Goal: Task Accomplishment & Management: Use online tool/utility

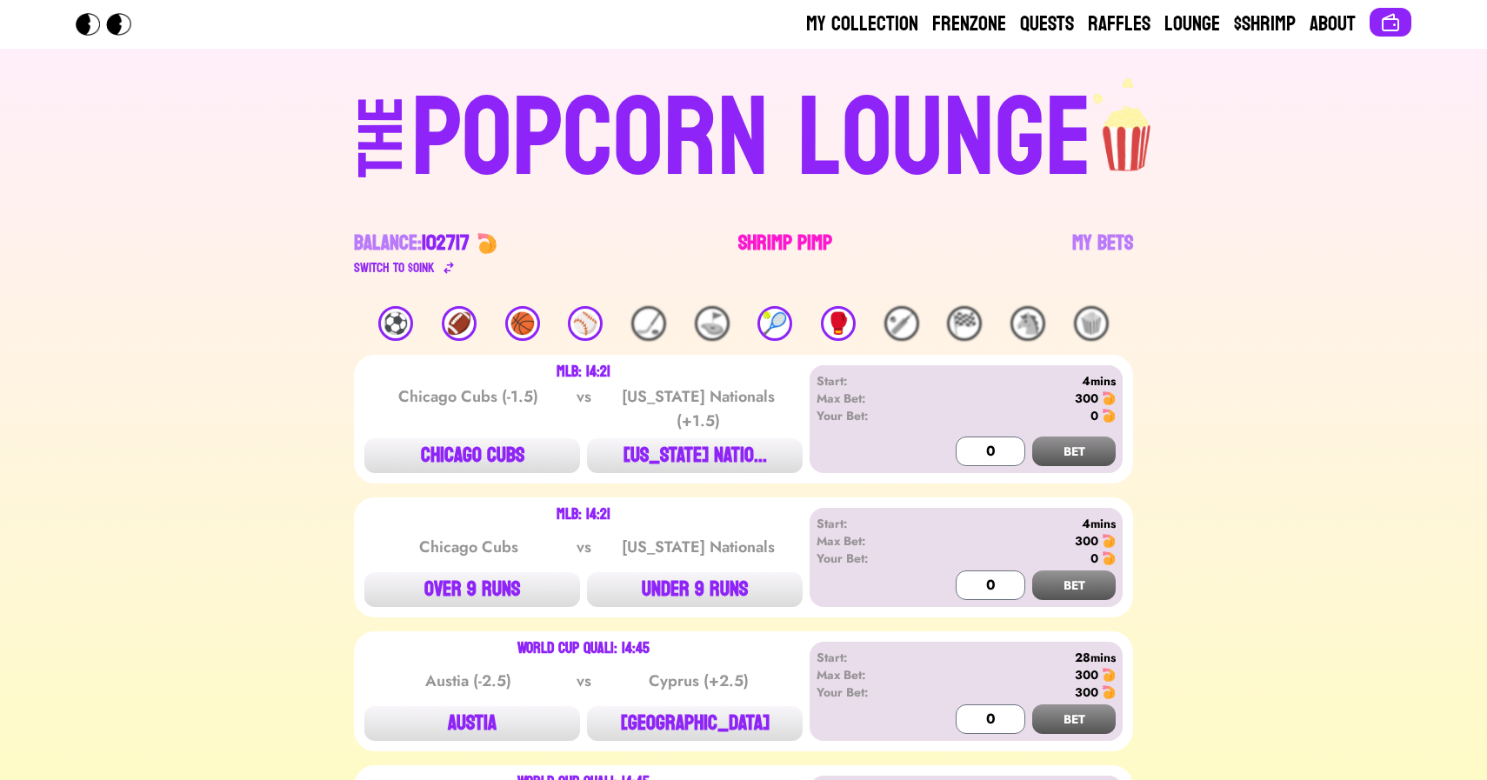
click at [768, 241] on link "Shrimp Pimp" at bounding box center [785, 254] width 94 height 49
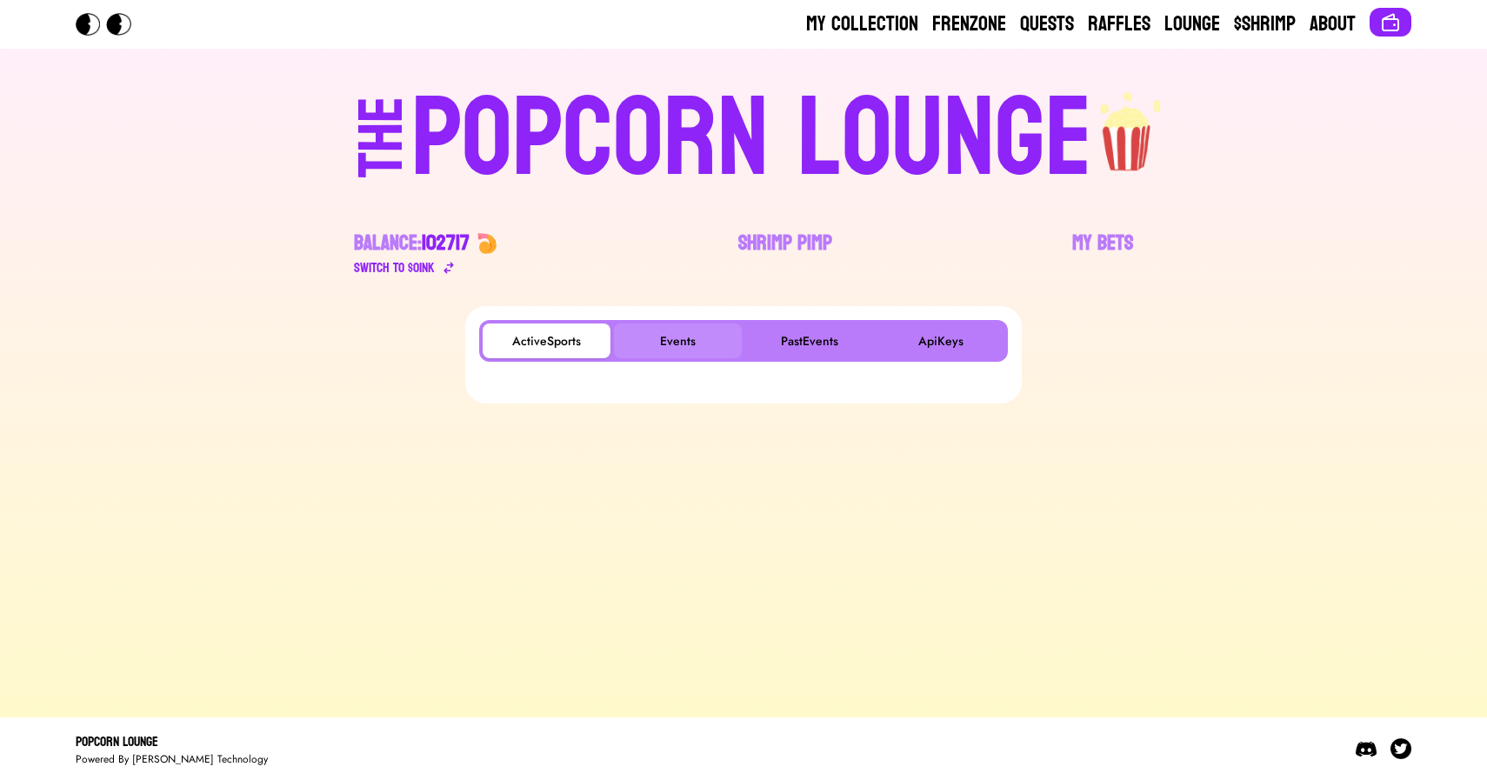
click at [676, 328] on button "Events" at bounding box center [678, 340] width 128 height 35
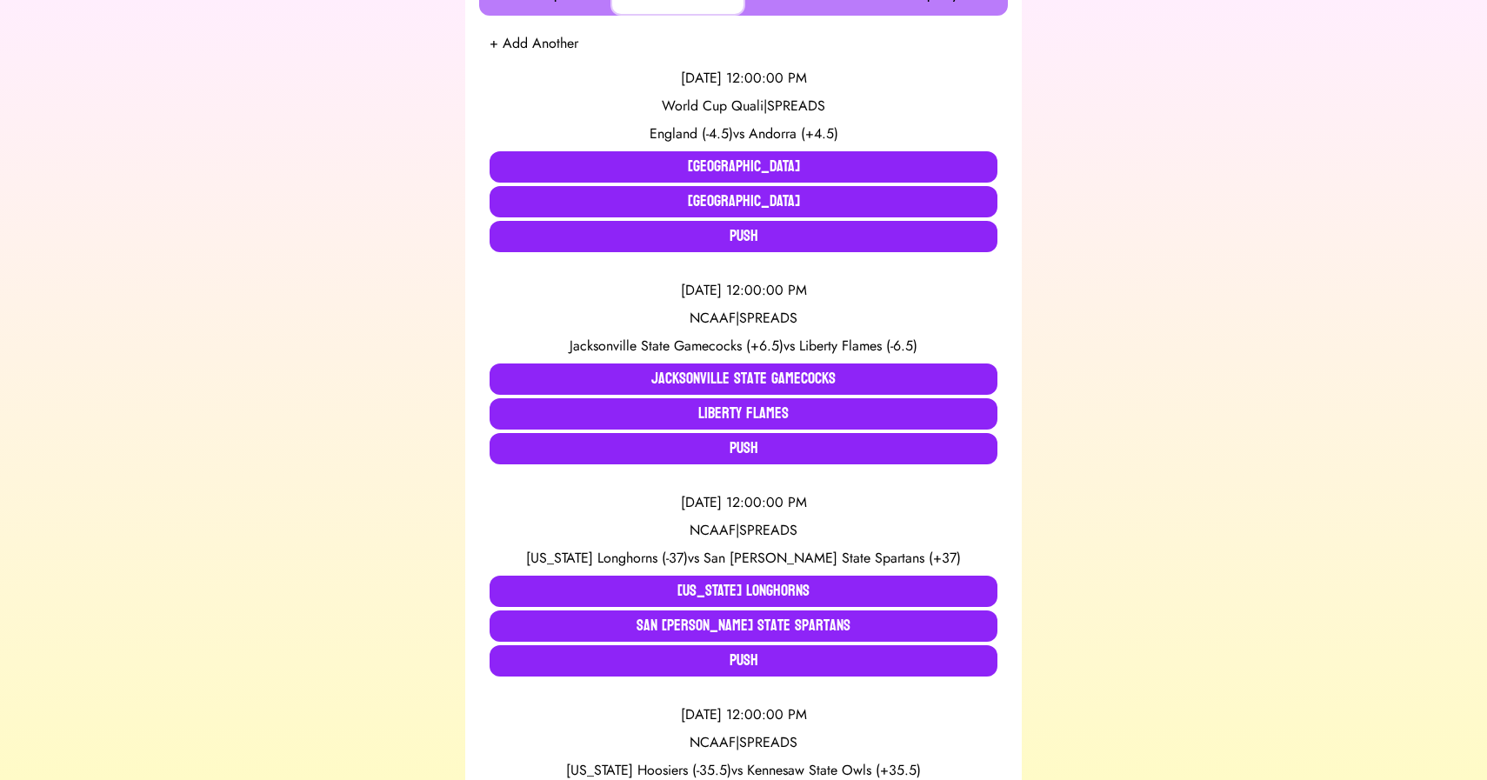
scroll to position [349, 0]
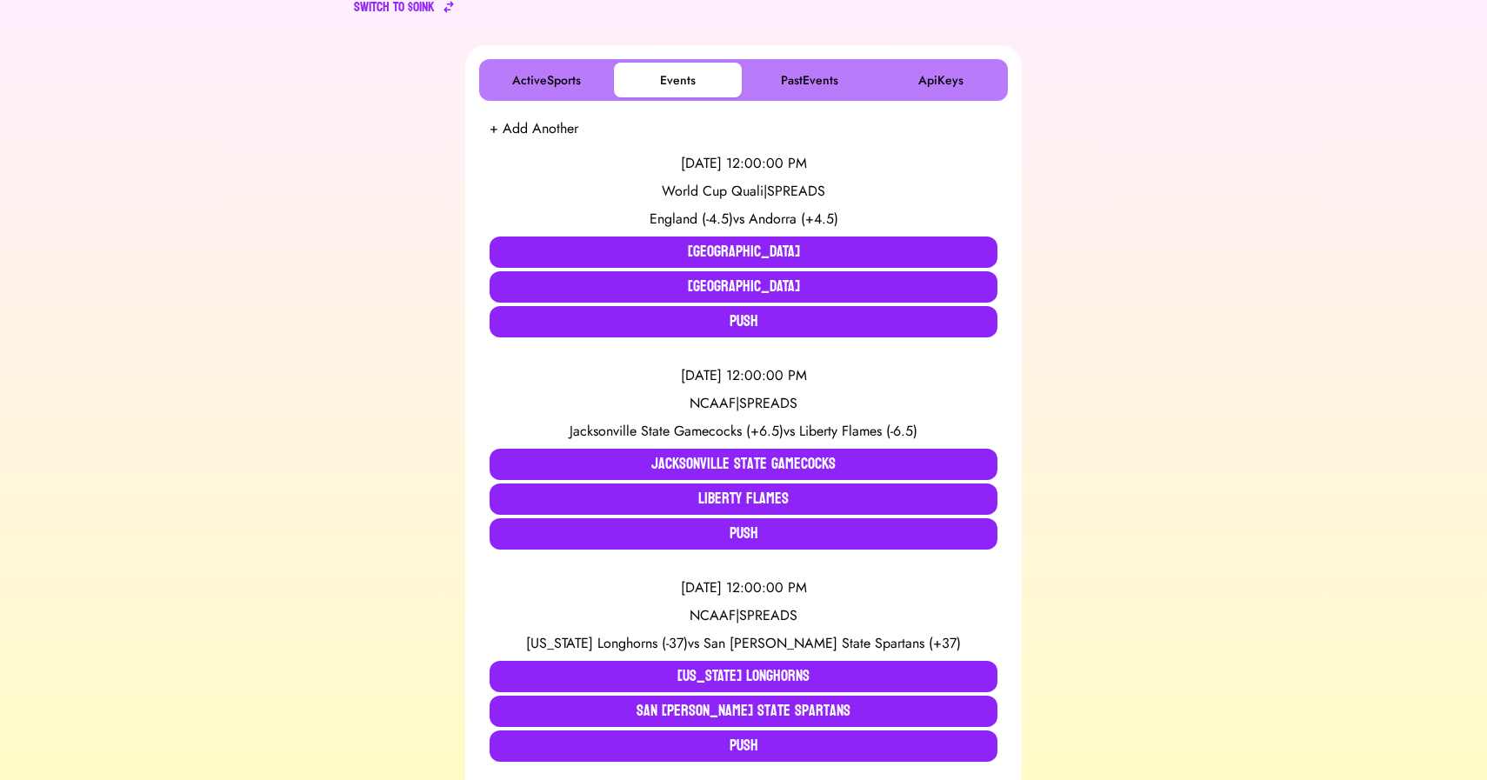
scroll to position [260, 0]
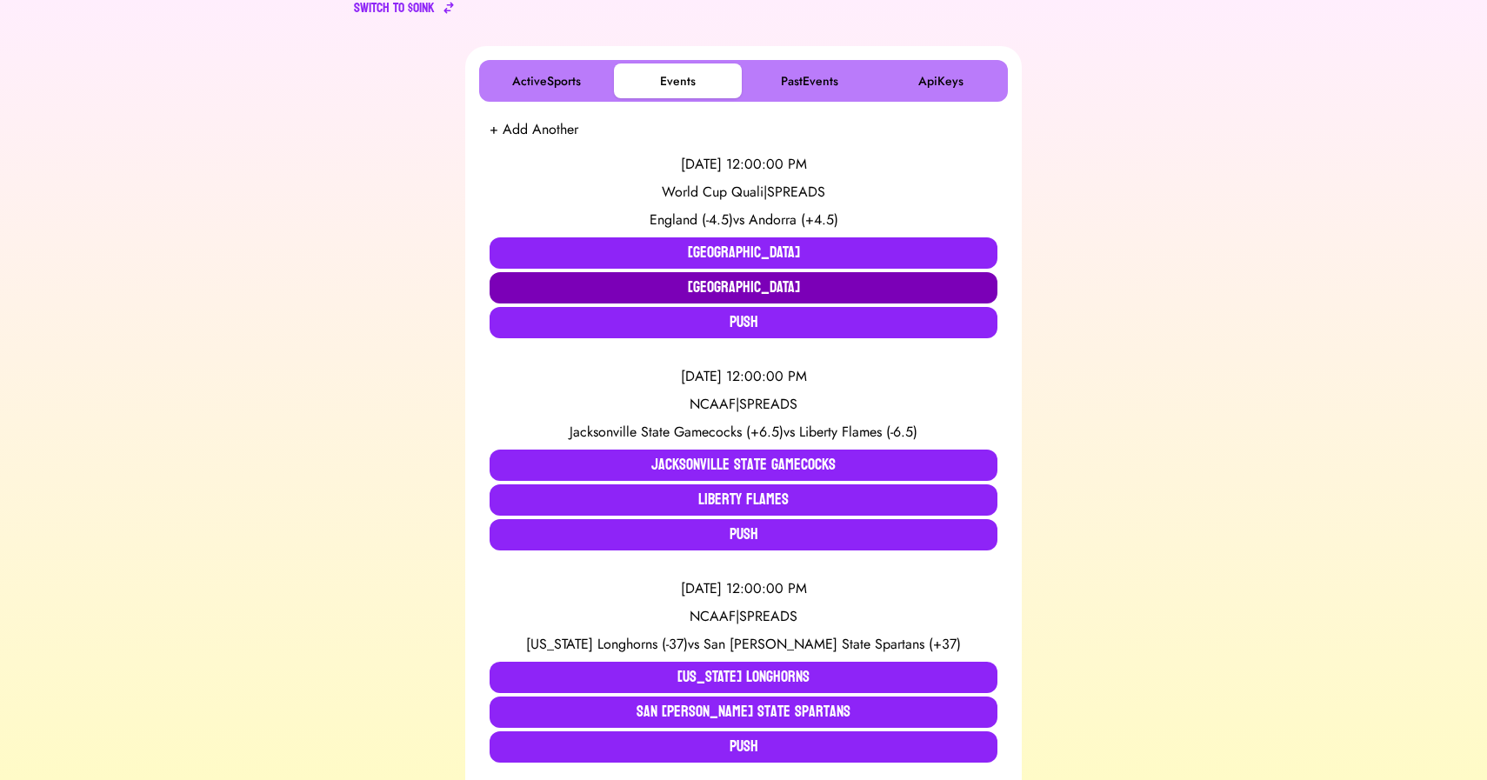
click at [754, 283] on button "[GEOGRAPHIC_DATA]" at bounding box center [743, 287] width 508 height 31
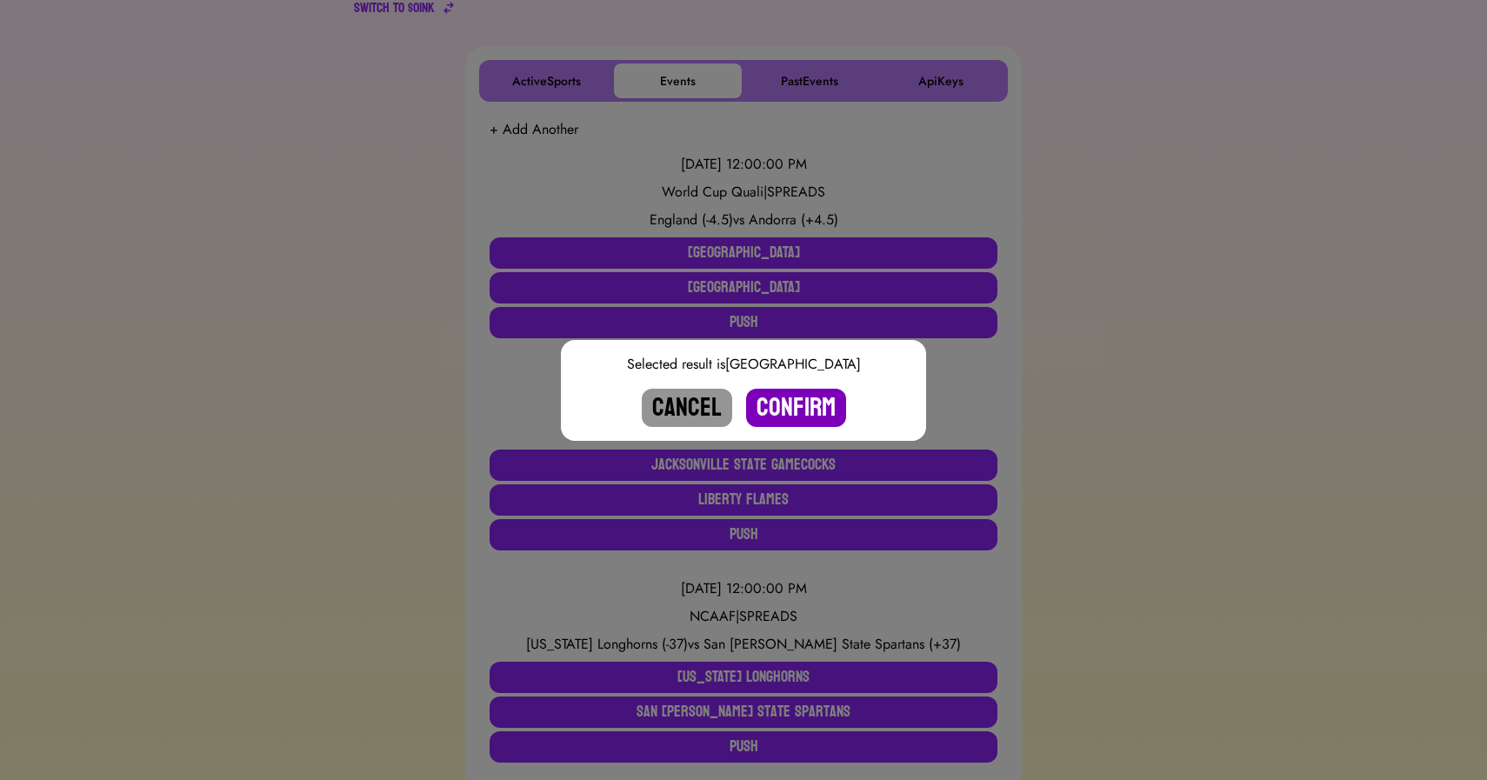
click at [792, 421] on button "Confirm" at bounding box center [796, 408] width 100 height 38
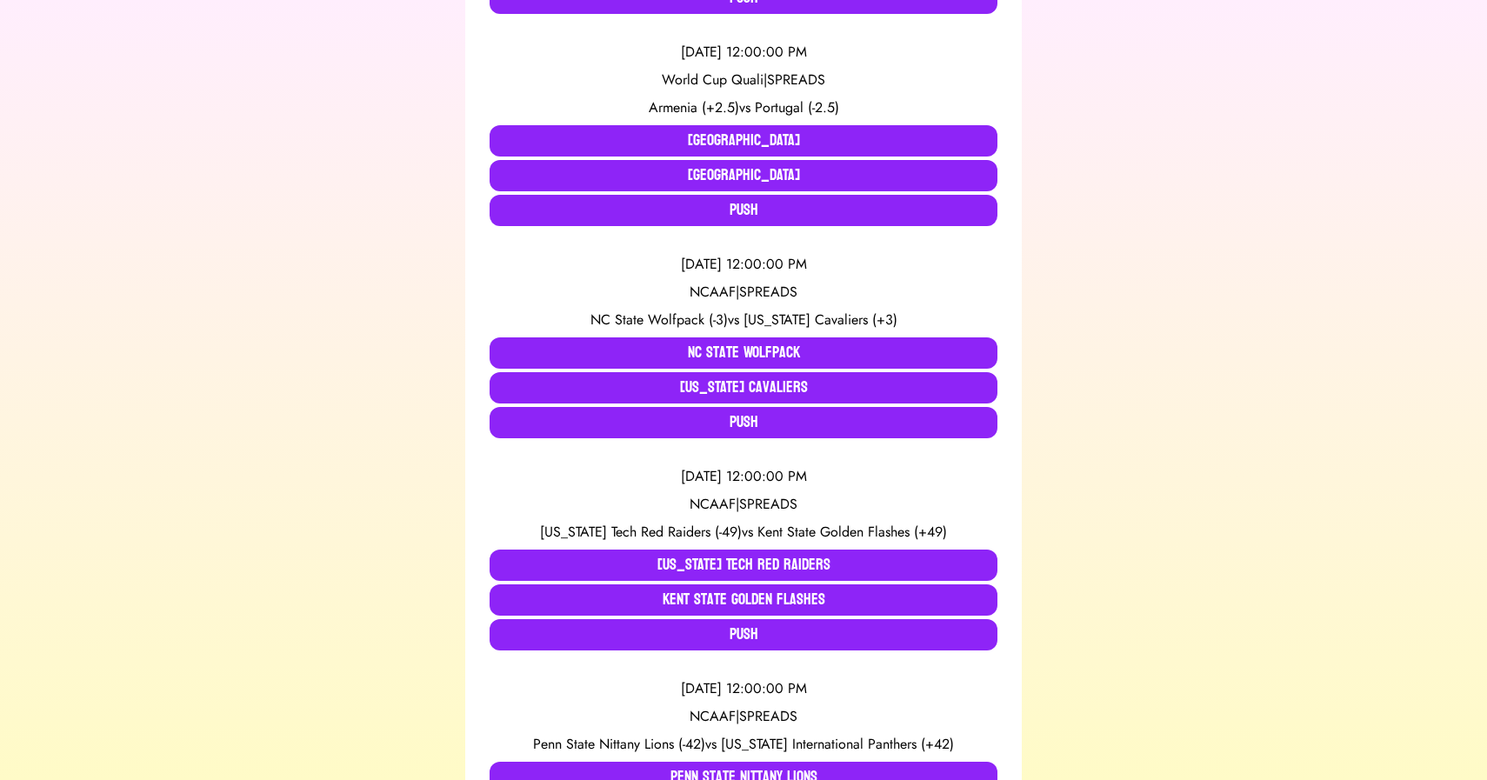
scroll to position [1858, 0]
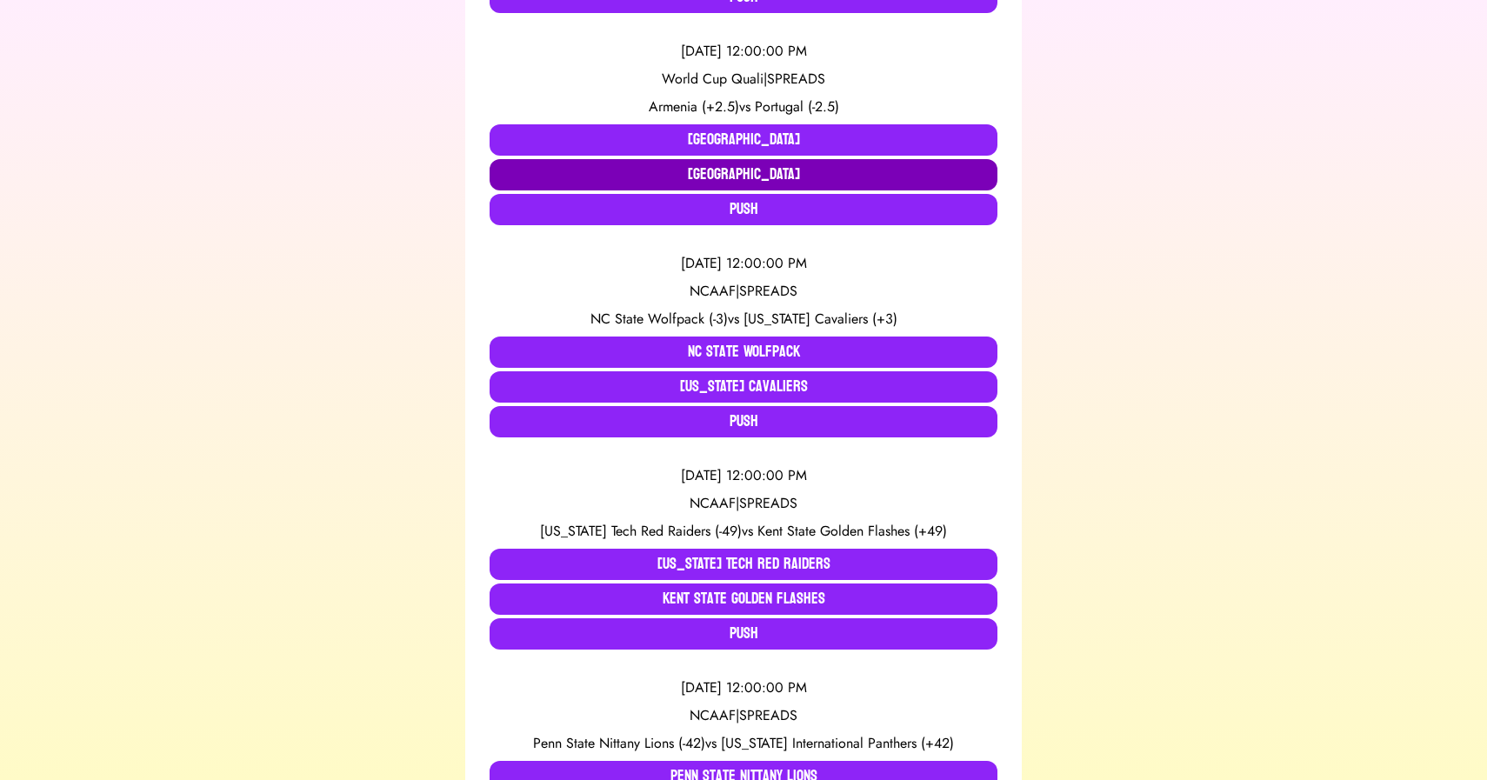
click at [831, 178] on button "[GEOGRAPHIC_DATA]" at bounding box center [743, 174] width 508 height 31
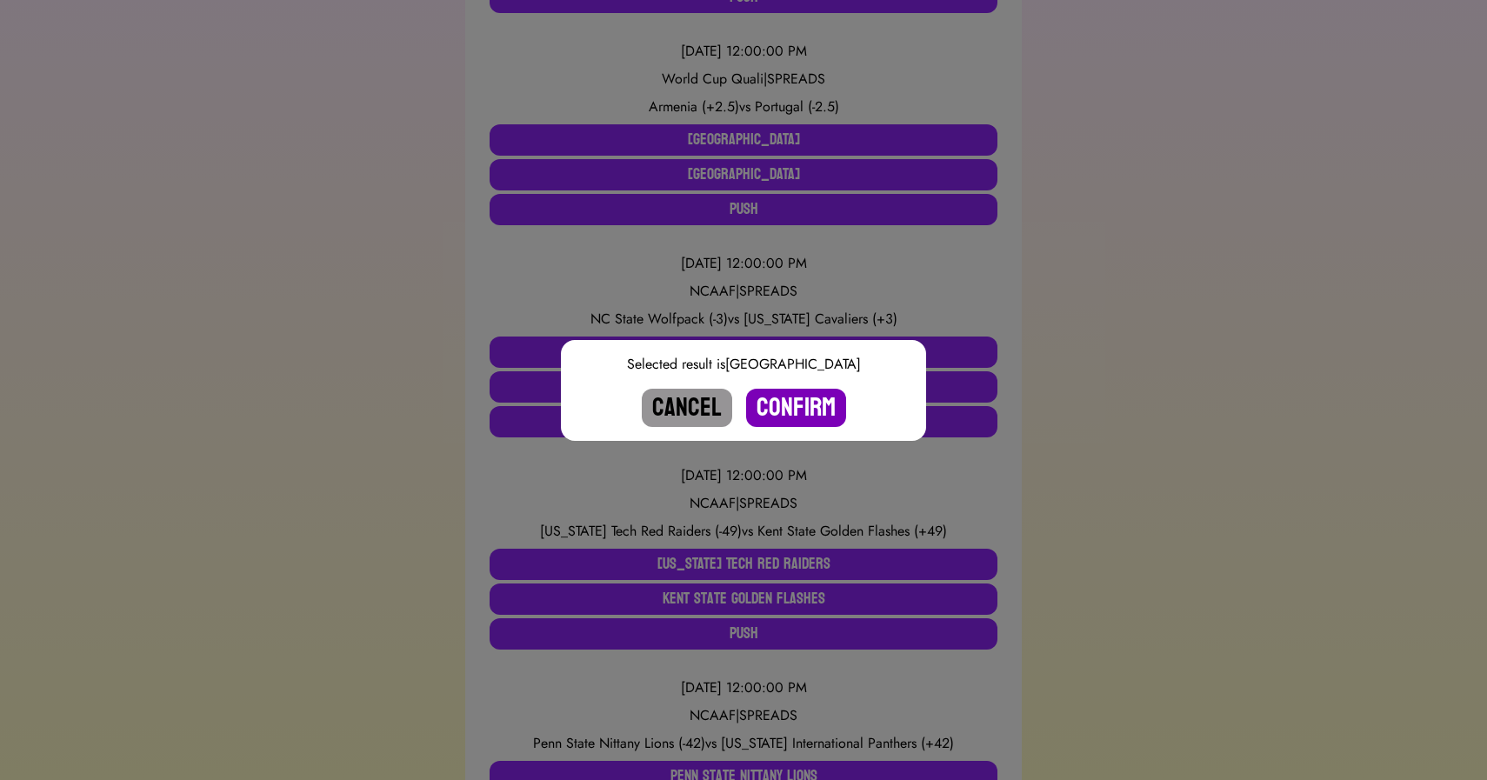
click at [790, 413] on button "Confirm" at bounding box center [796, 408] width 100 height 38
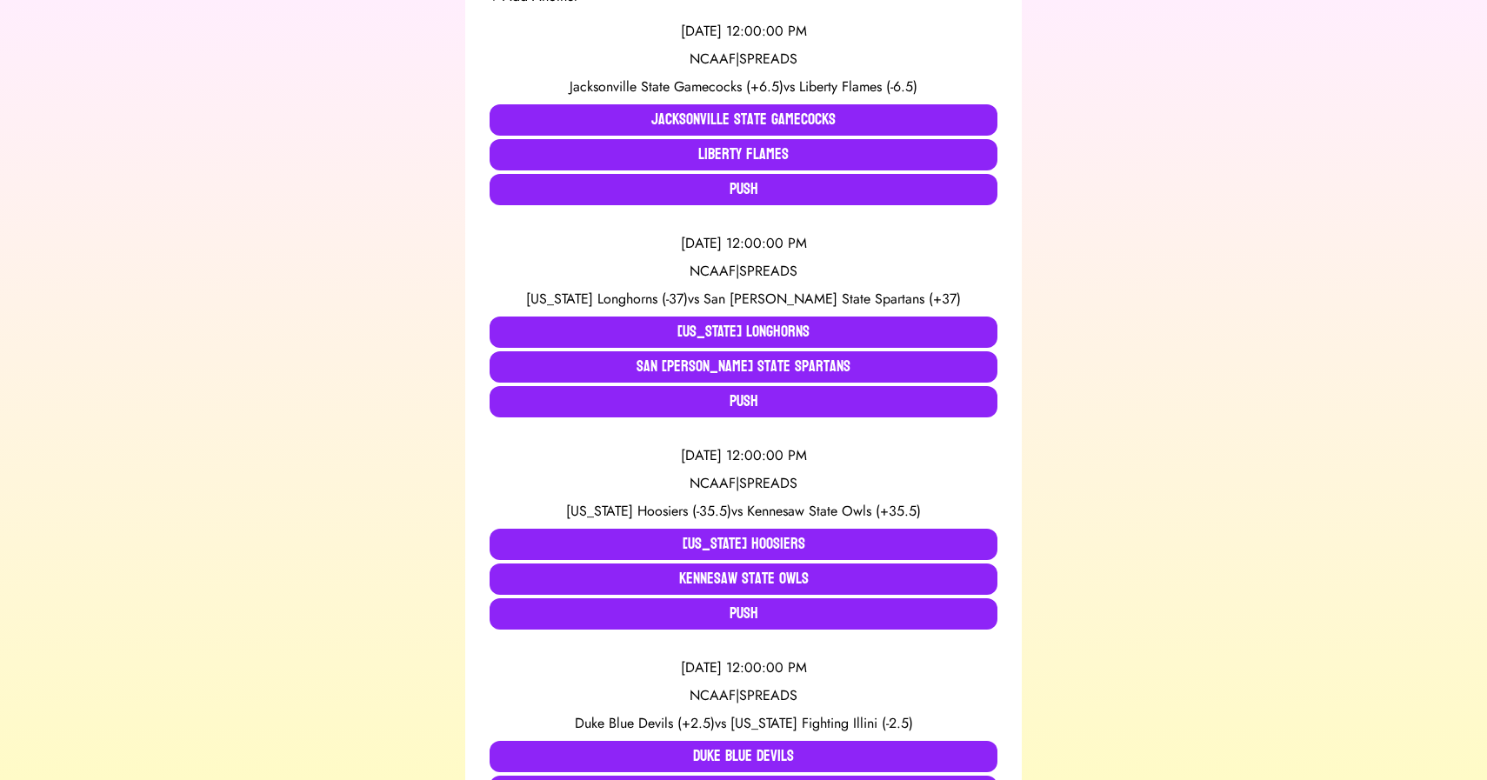
scroll to position [0, 0]
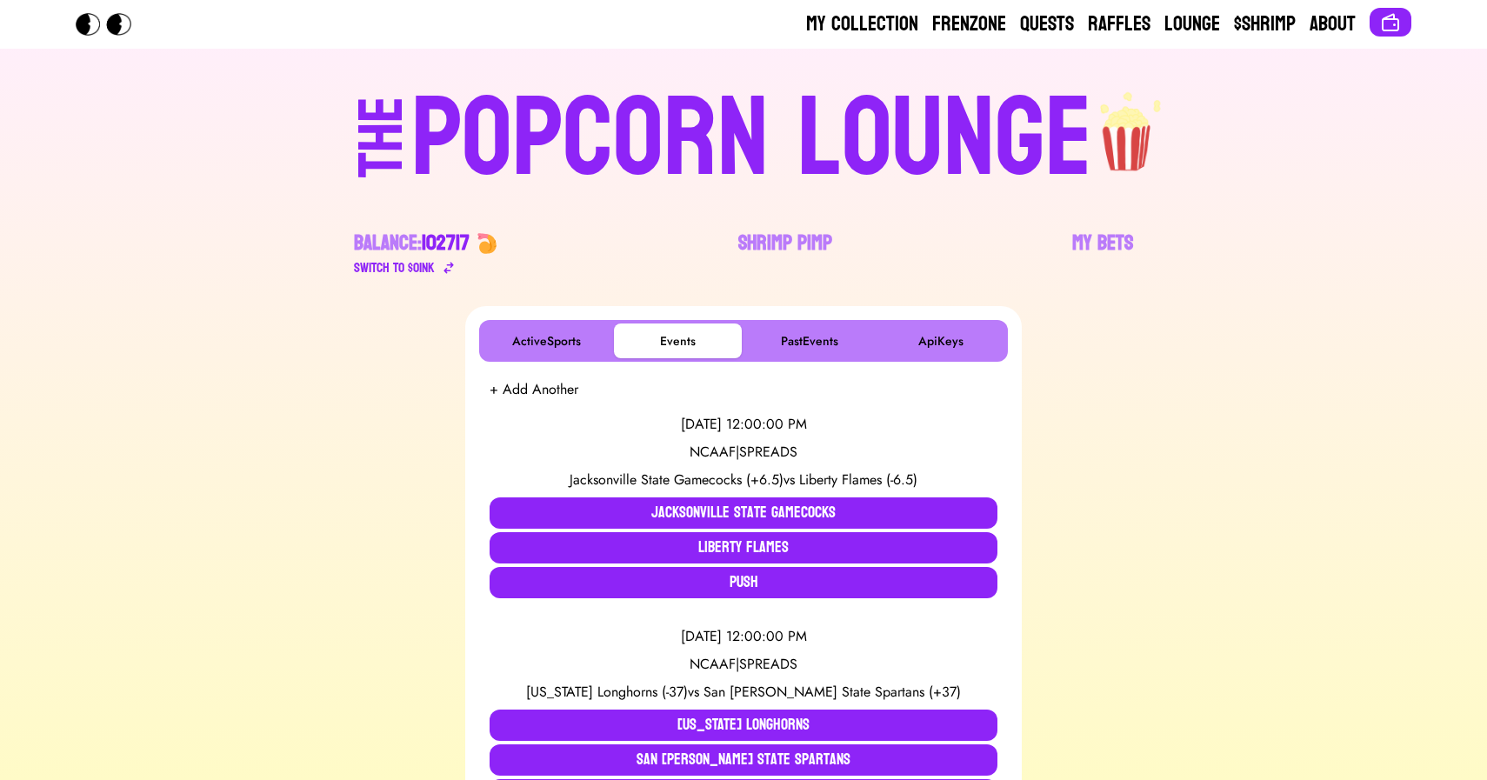
click at [644, 155] on div "POPCORN LOUNGE" at bounding box center [751, 138] width 681 height 111
